Goal: Navigation & Orientation: Understand site structure

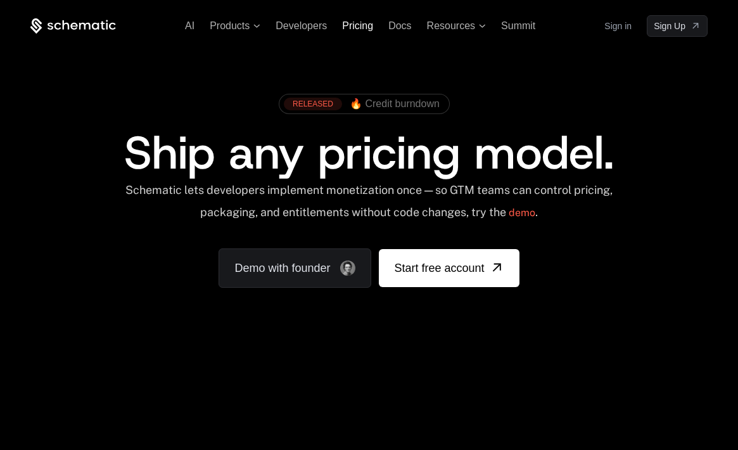
click at [357, 25] on span "Pricing" at bounding box center [357, 25] width 31 height 11
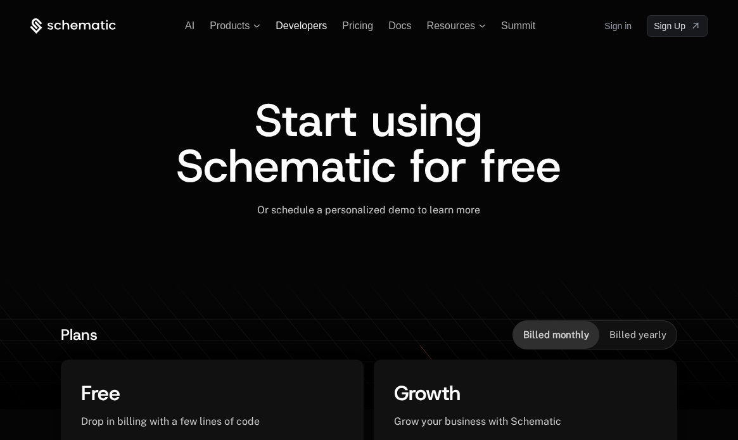
click at [301, 25] on span "Developers" at bounding box center [300, 25] width 51 height 11
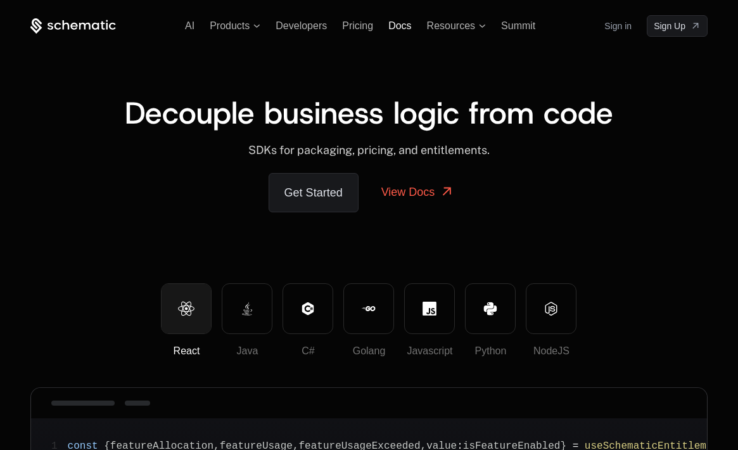
click at [400, 25] on span "Docs" at bounding box center [399, 25] width 23 height 11
